Goal: Register for event/course: Sign up to attend an event or enroll in a course

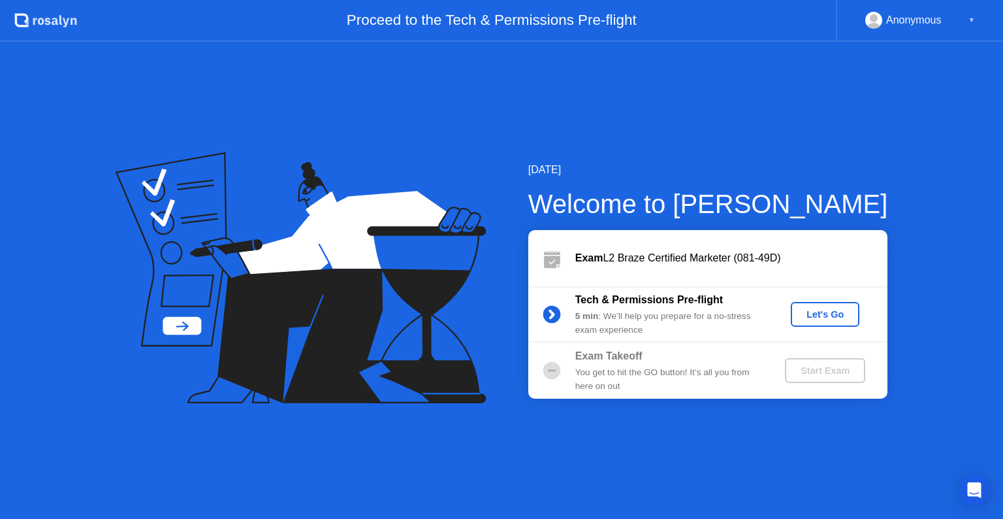
click at [800, 316] on div "Let's Go" at bounding box center [825, 314] width 58 height 10
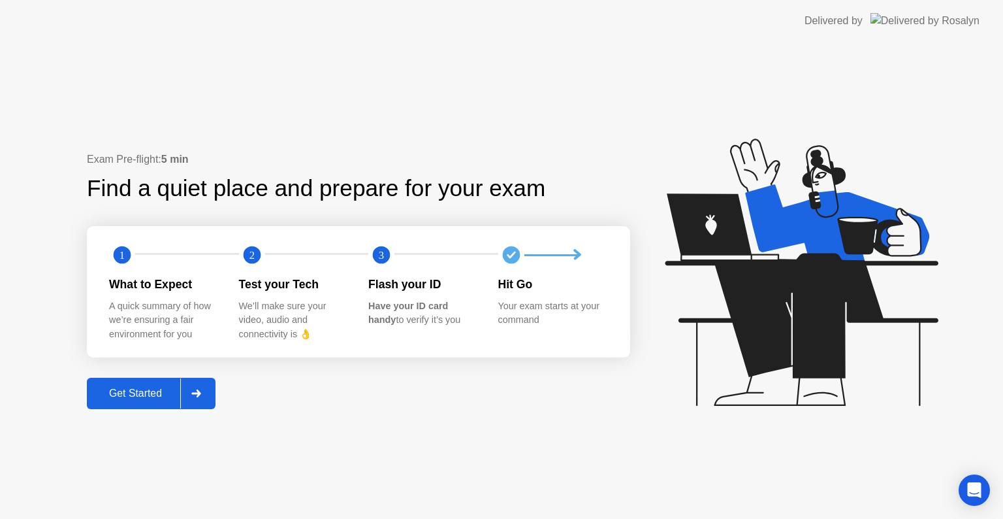
click at [138, 392] on div "Get Started" at bounding box center [135, 393] width 89 height 12
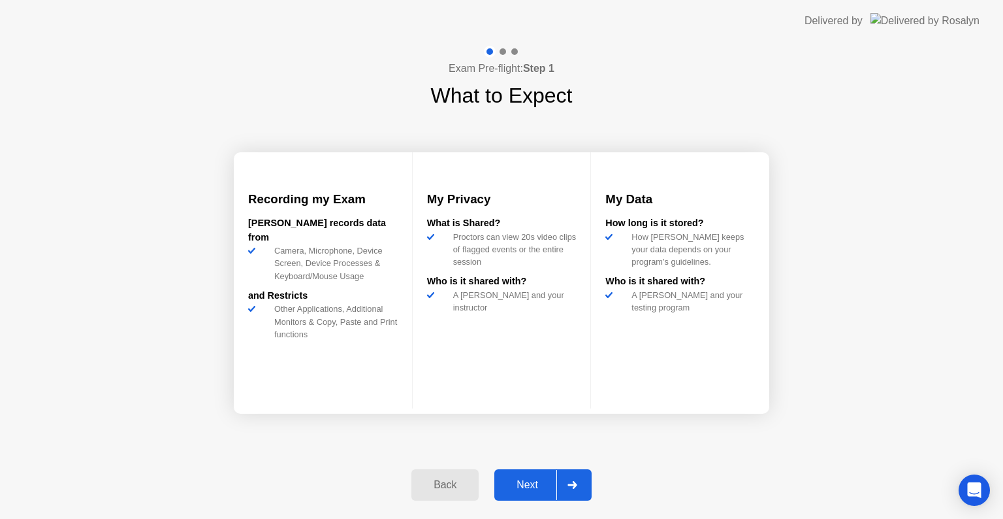
click at [517, 481] on div "Next" at bounding box center [527, 485] width 58 height 12
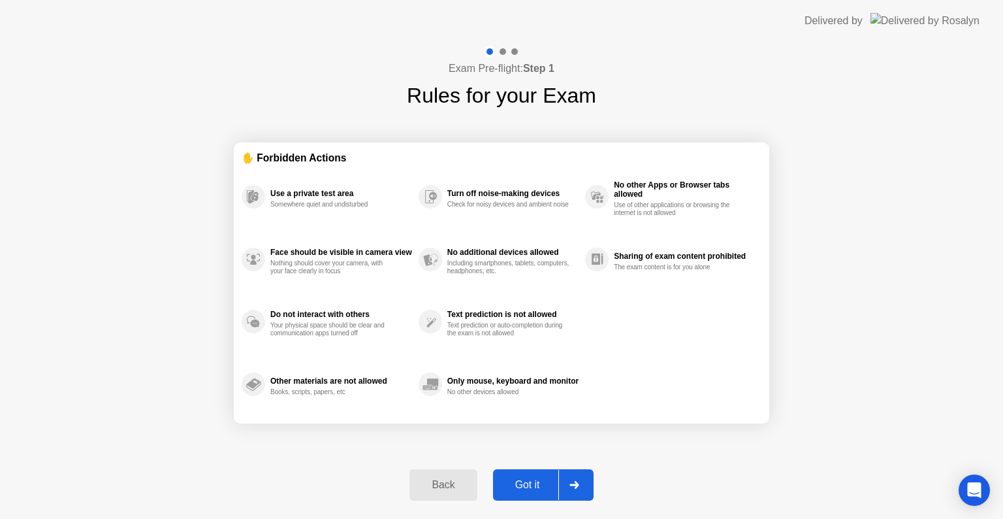
click at [517, 481] on div "Got it" at bounding box center [527, 485] width 61 height 12
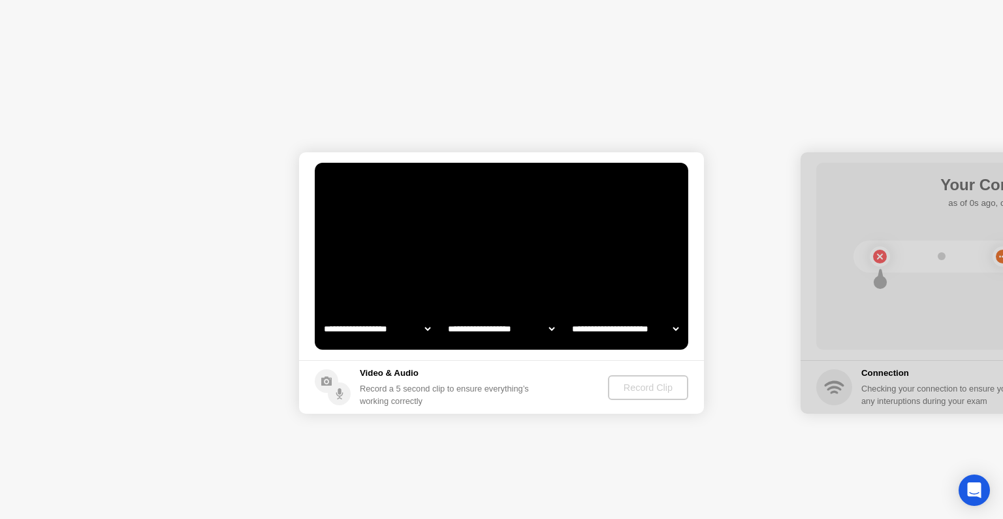
select select "**********"
select select "*******"
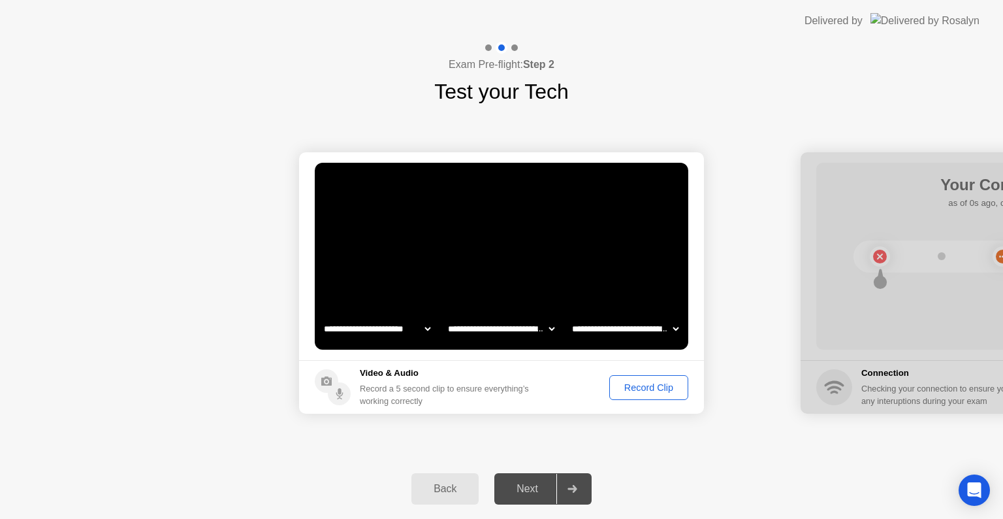
click at [667, 383] on div "Record Clip" at bounding box center [649, 387] width 70 height 10
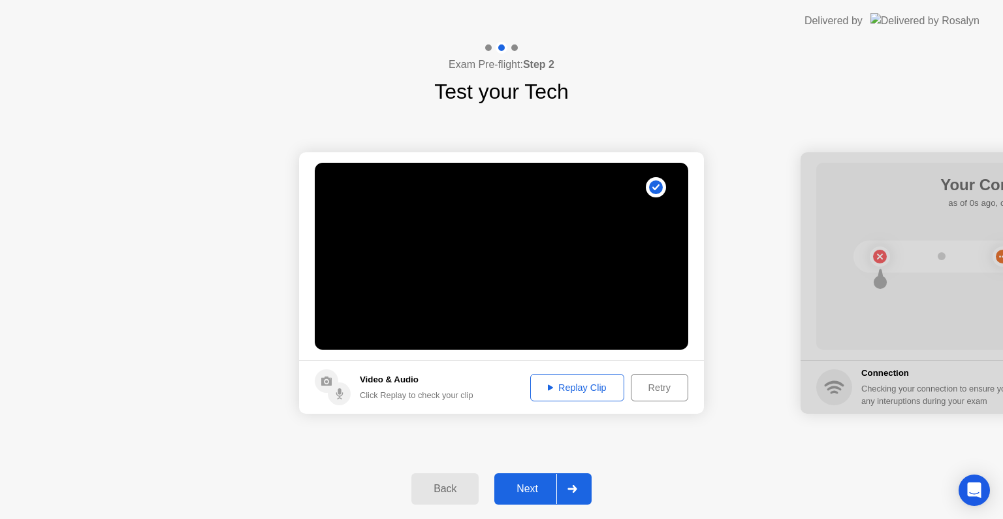
click at [511, 491] on div "Next" at bounding box center [527, 489] width 58 height 12
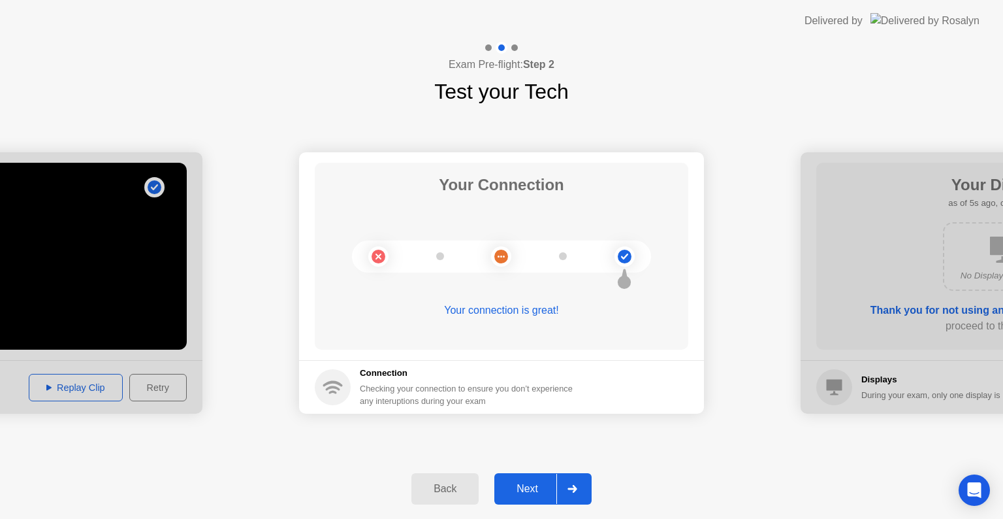
click at [511, 491] on div "Next" at bounding box center [527, 489] width 58 height 12
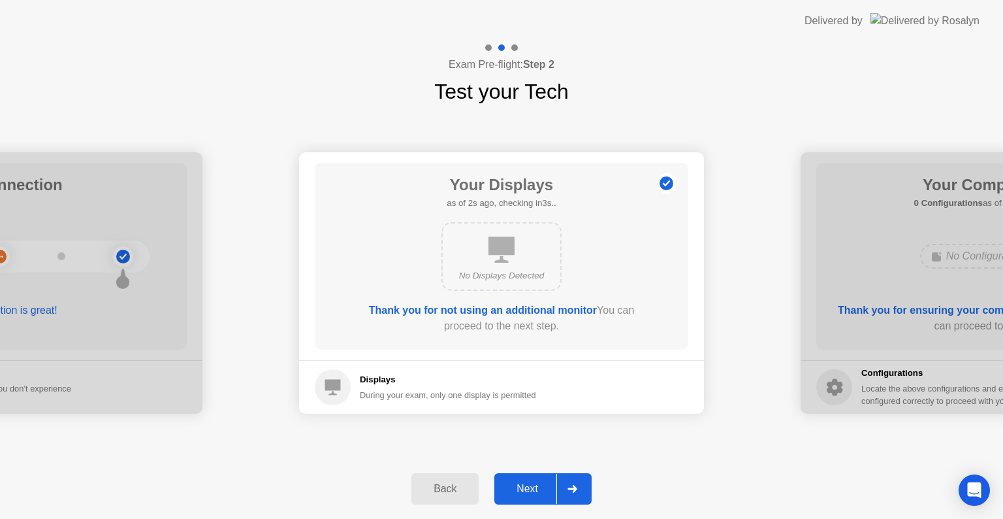
click at [511, 491] on div "Next" at bounding box center [527, 489] width 58 height 12
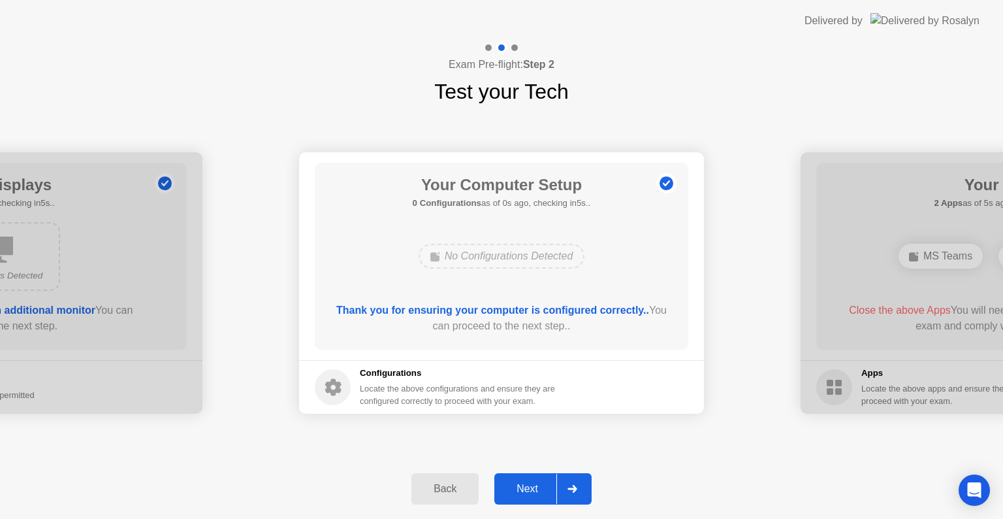
click at [511, 491] on div "Next" at bounding box center [527, 489] width 58 height 12
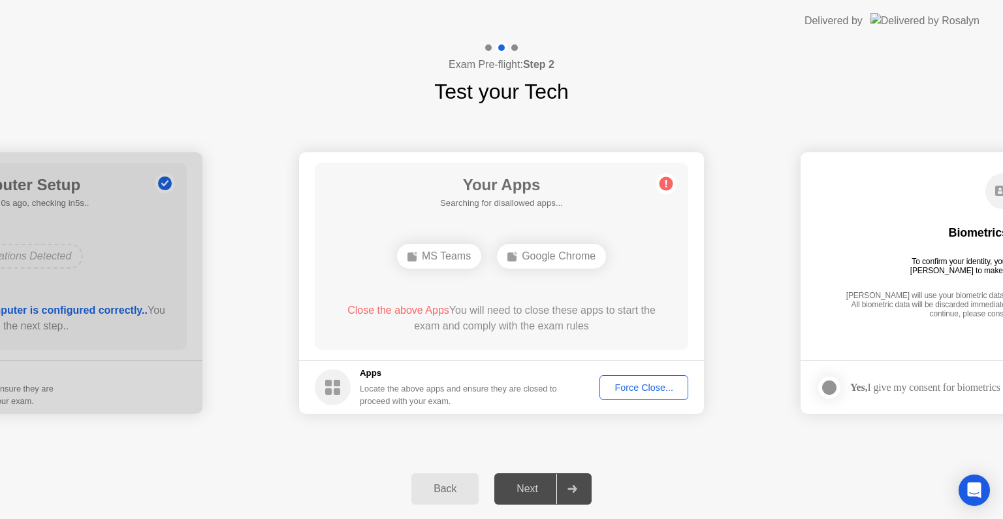
click at [638, 396] on button "Force Close..." at bounding box center [644, 387] width 89 height 25
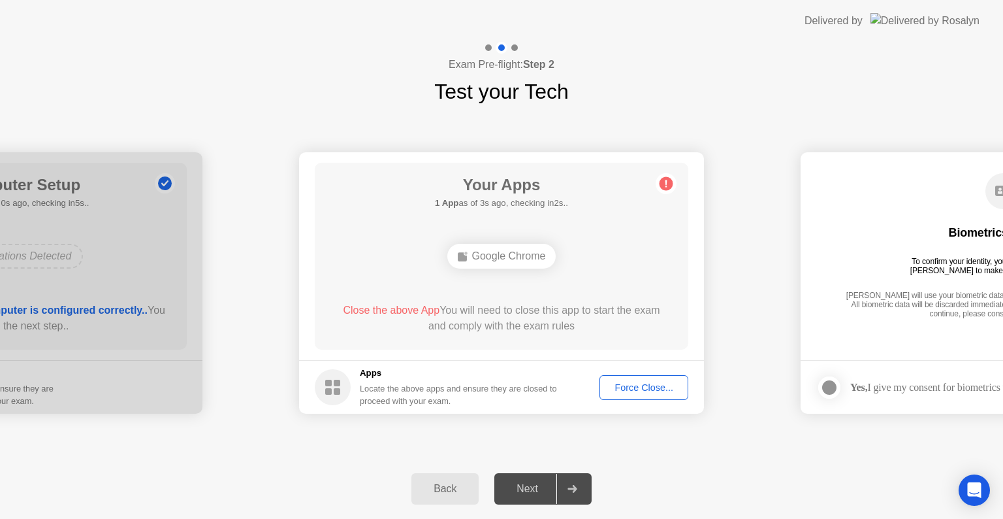
click at [459, 233] on div "Your Apps 1 App as of 3s ago, checking in2s.. Google Chrome Close the above App…" at bounding box center [502, 256] width 374 height 187
click at [529, 485] on div "Next" at bounding box center [527, 489] width 58 height 12
click at [672, 391] on div "Force Close..." at bounding box center [644, 387] width 80 height 10
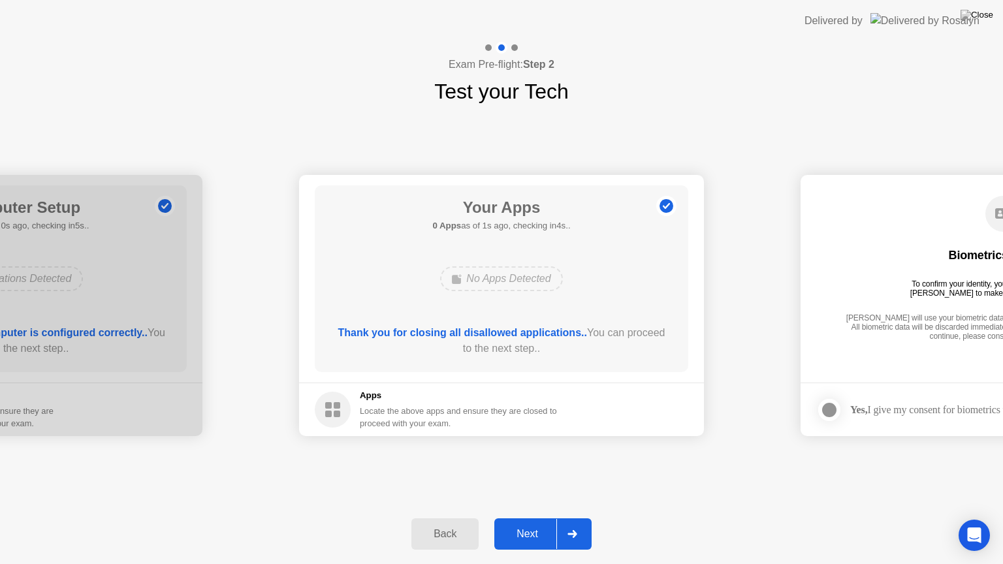
click at [540, 518] on div "Next" at bounding box center [527, 534] width 58 height 12
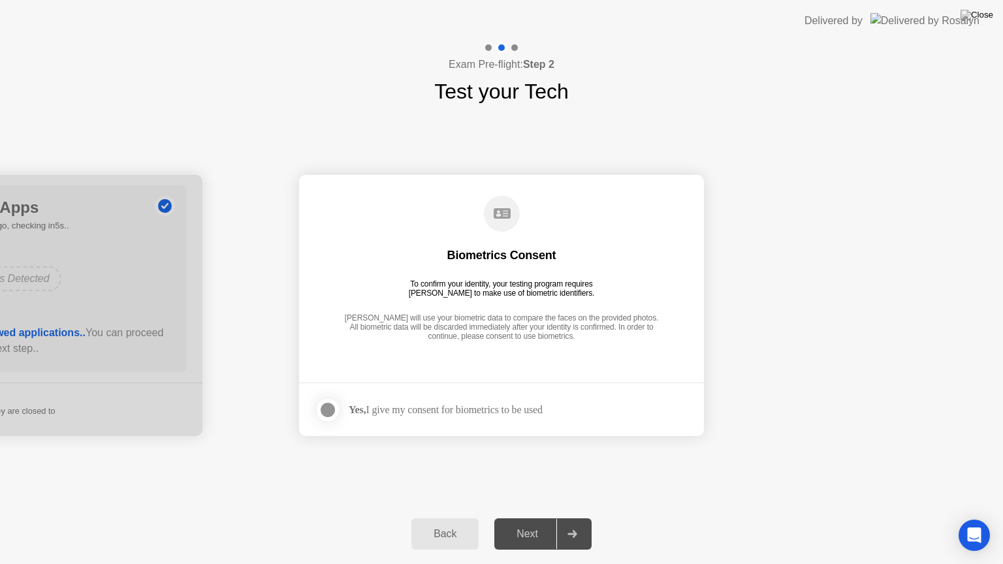
click at [324, 412] on div at bounding box center [328, 410] width 16 height 16
click at [512, 518] on div "Next" at bounding box center [527, 534] width 58 height 12
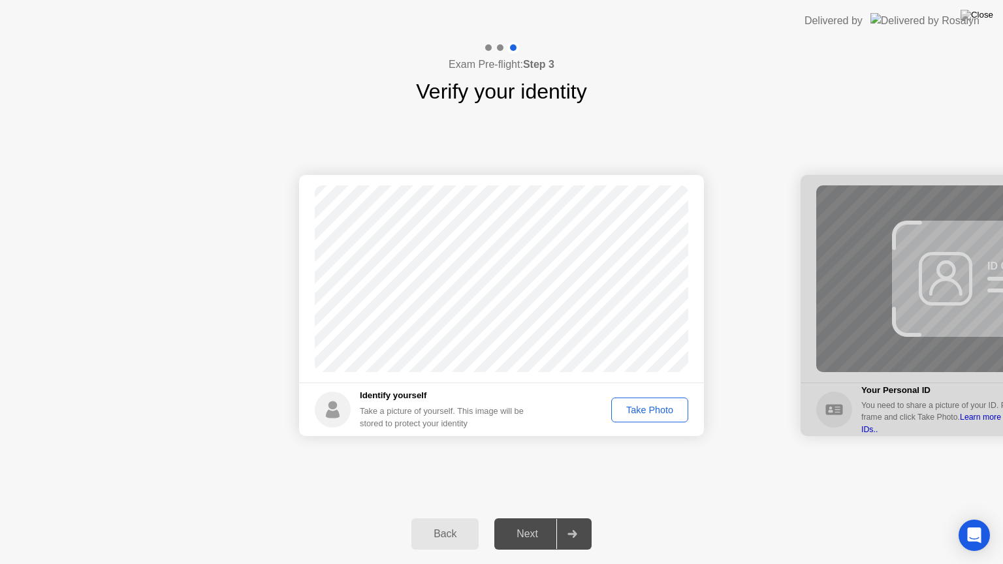
click at [630, 413] on div "Take Photo" at bounding box center [650, 410] width 68 height 10
click at [543, 518] on div "Next" at bounding box center [527, 534] width 58 height 12
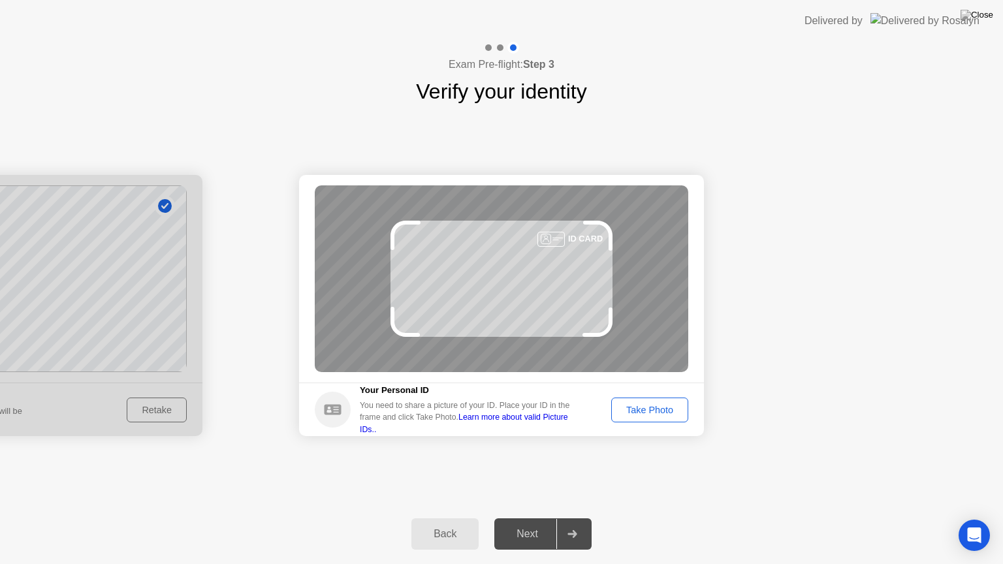
click at [656, 413] on div "Take Photo" at bounding box center [650, 410] width 68 height 10
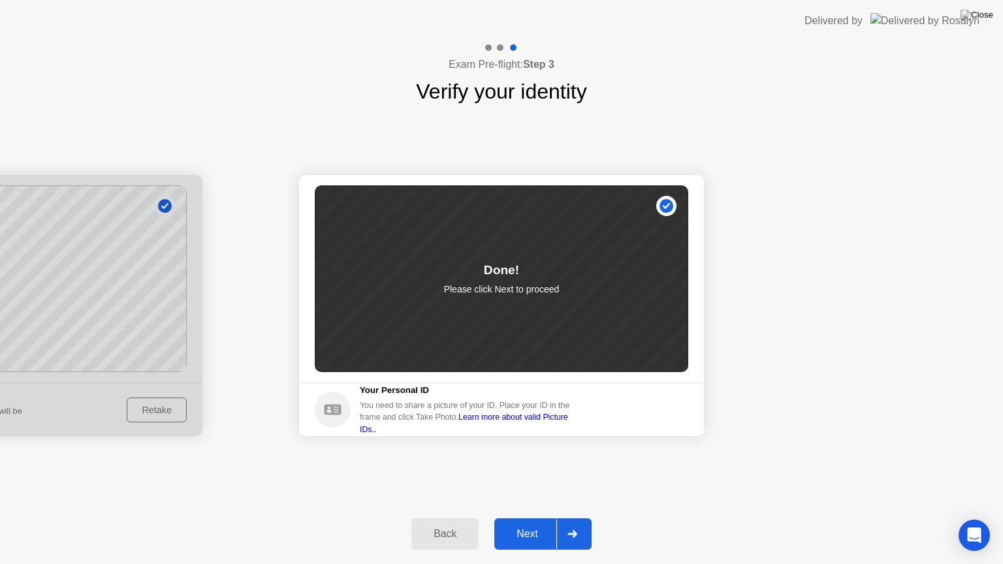
click at [520, 518] on div "Next" at bounding box center [527, 534] width 58 height 12
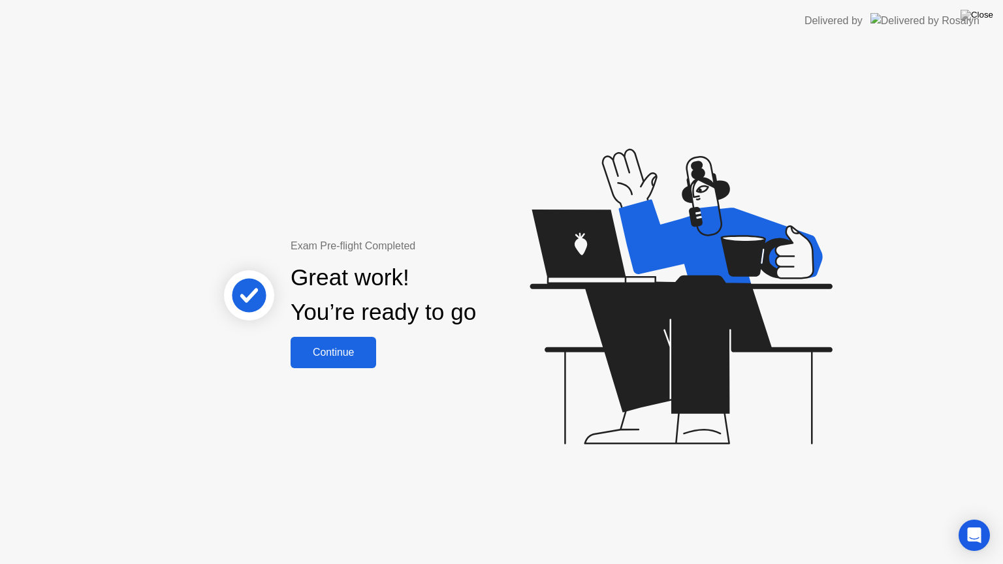
drag, startPoint x: 311, startPoint y: 372, endPoint x: 311, endPoint y: 359, distance: 13.1
click at [311, 359] on div "Exam Pre-flight Completed Great work! You’re ready to go Continue" at bounding box center [501, 303] width 1003 height 523
click at [311, 359] on div "Continue" at bounding box center [334, 353] width 78 height 12
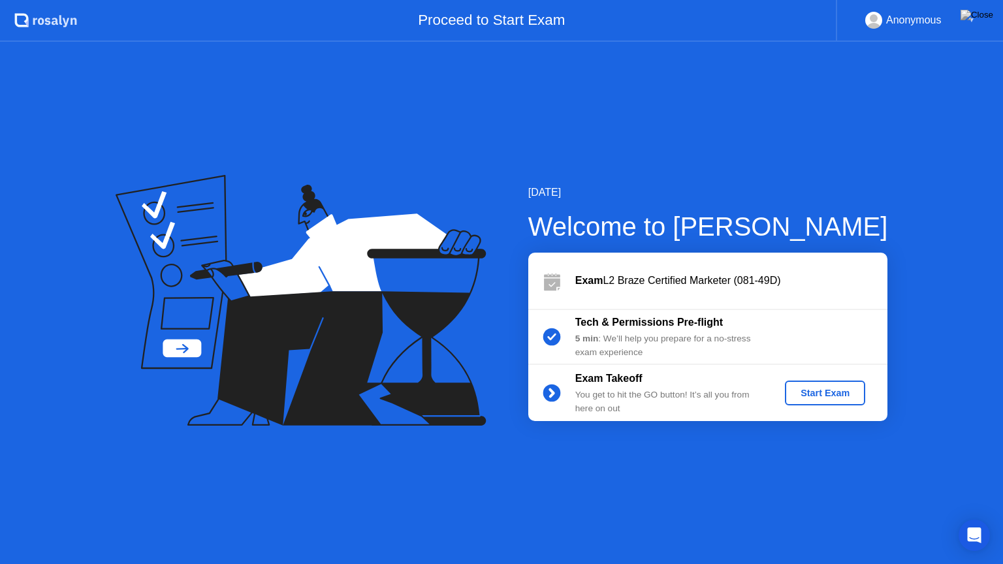
click at [808, 398] on div "Start Exam" at bounding box center [825, 393] width 70 height 10
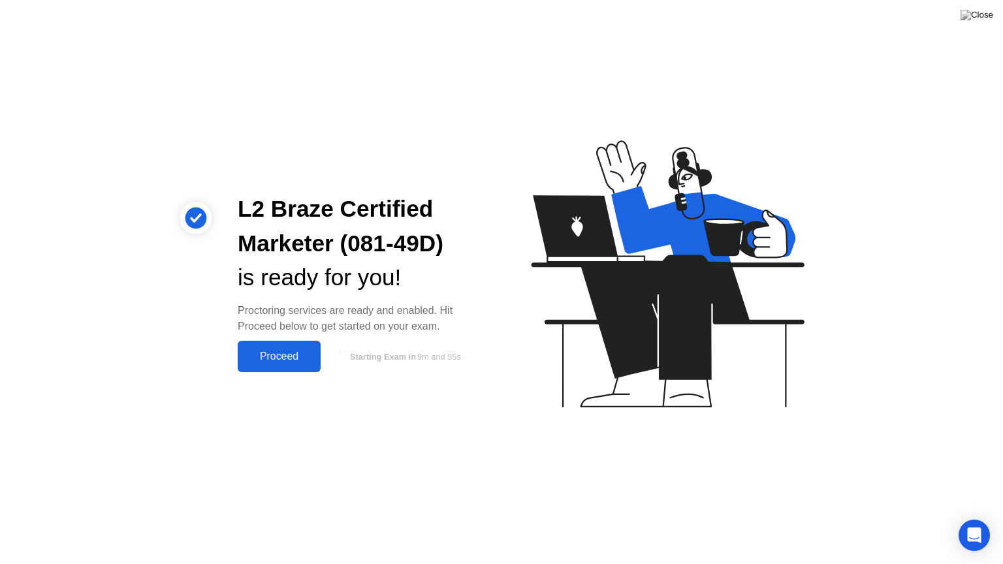
click at [251, 370] on button "Proceed" at bounding box center [279, 356] width 83 height 31
